Goal: Find specific page/section: Find specific page/section

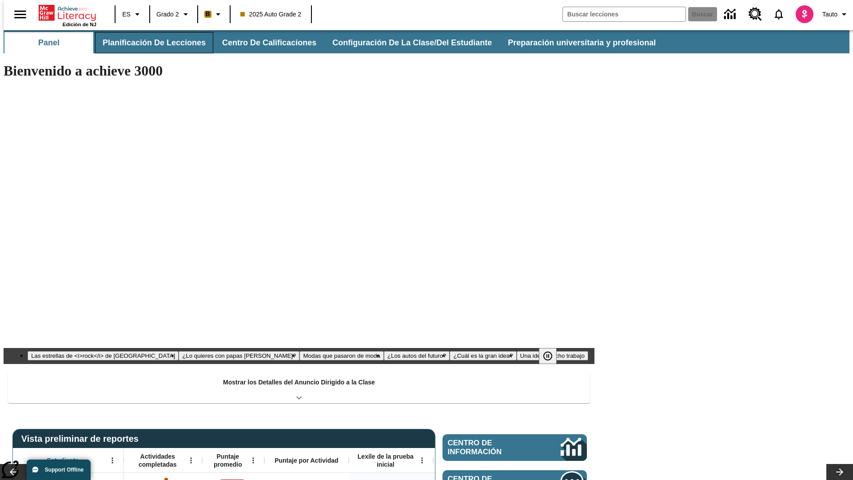
click at [149, 43] on button "Planificación de lecciones" at bounding box center [154, 42] width 118 height 21
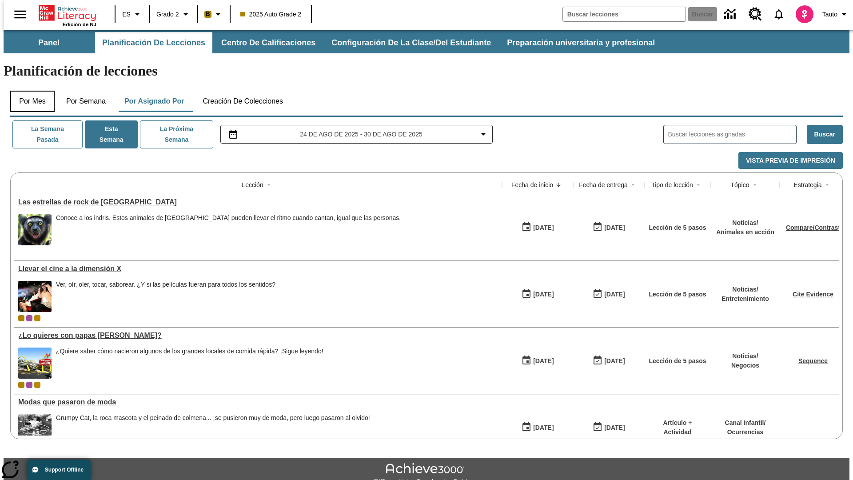
click at [29, 91] on button "Por mes" at bounding box center [32, 101] width 44 height 21
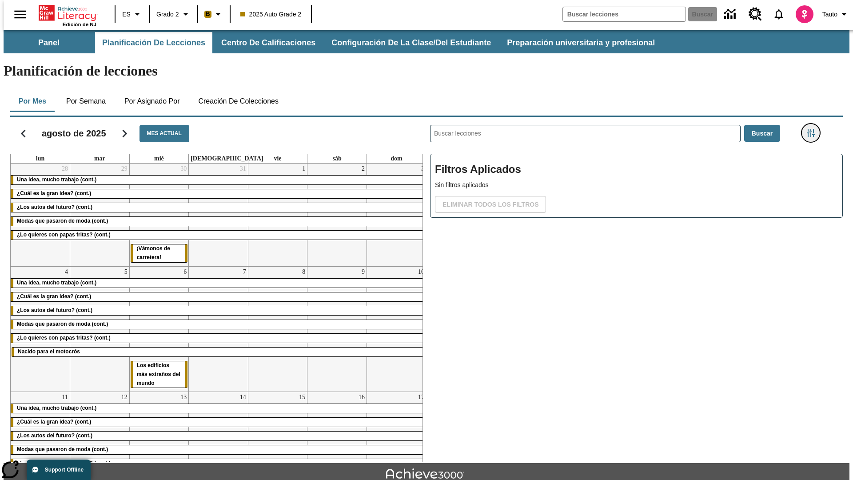
click at [814, 129] on icon "Menú lateral de filtros" at bounding box center [811, 133] width 8 height 8
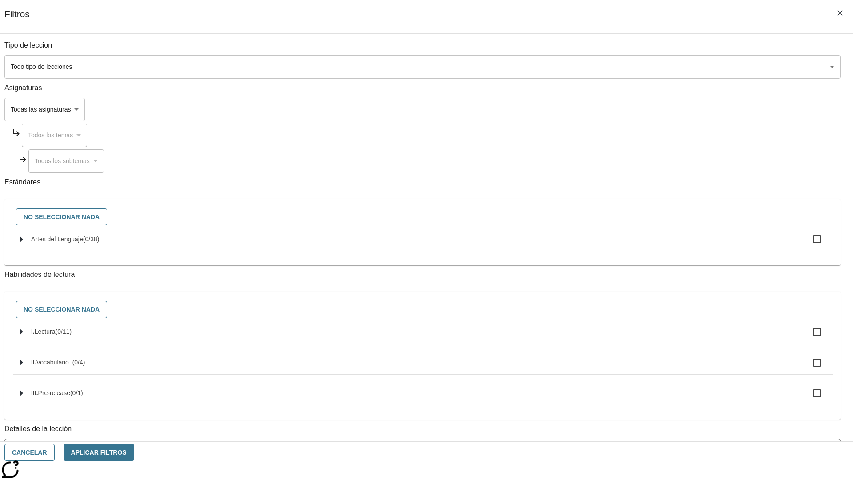
click at [640, 359] on body "Saltar al contenido principal Edición de NJ ES Grado 2 B 2025 Auto Grade 2 Busc…" at bounding box center [427, 275] width 846 height 490
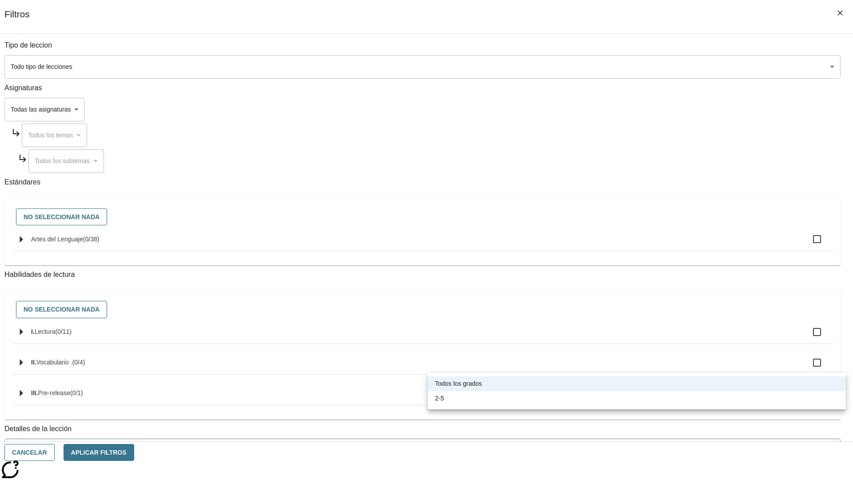
scroll to position [278, 0]
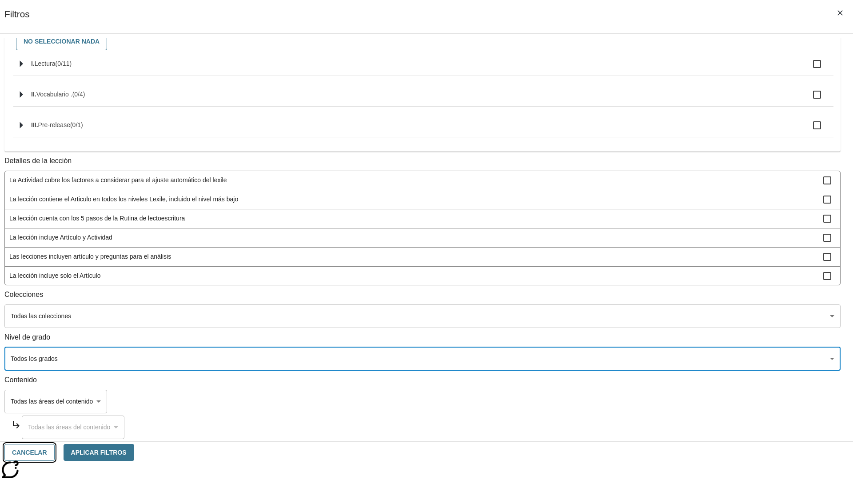
click at [55, 452] on button "Cancelar" at bounding box center [29, 452] width 50 height 17
click at [64, 12] on icon "Portada" at bounding box center [68, 13] width 59 height 18
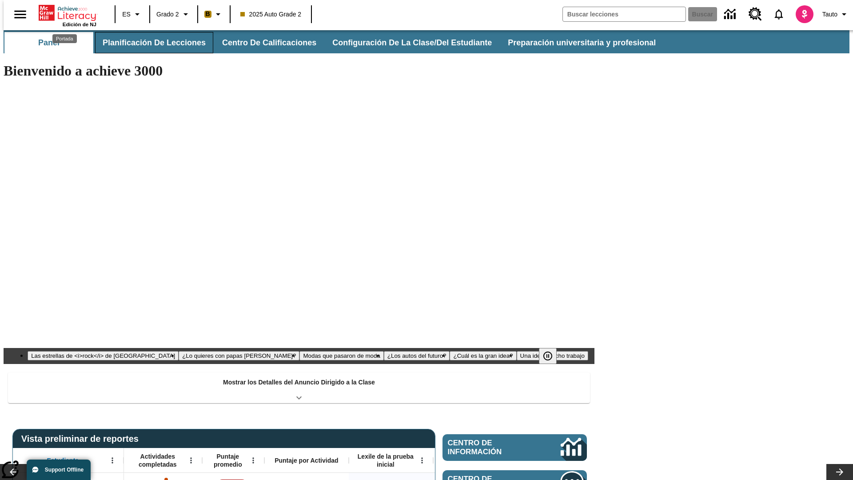
click at [149, 43] on button "Planificación de lecciones" at bounding box center [154, 42] width 118 height 21
